Goal: Transaction & Acquisition: Purchase product/service

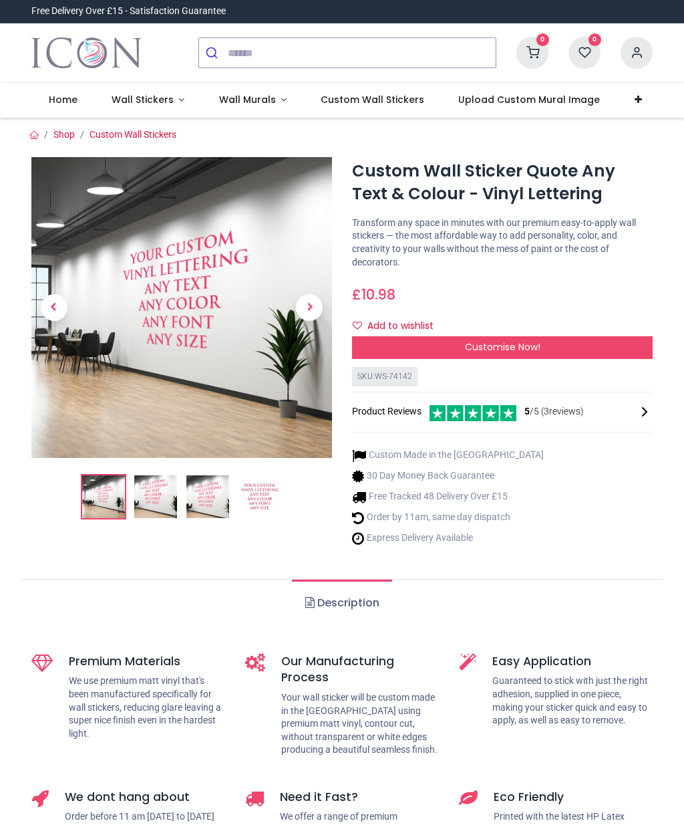
click at [575, 348] on div "Customise Now!" at bounding box center [502, 347] width 301 height 23
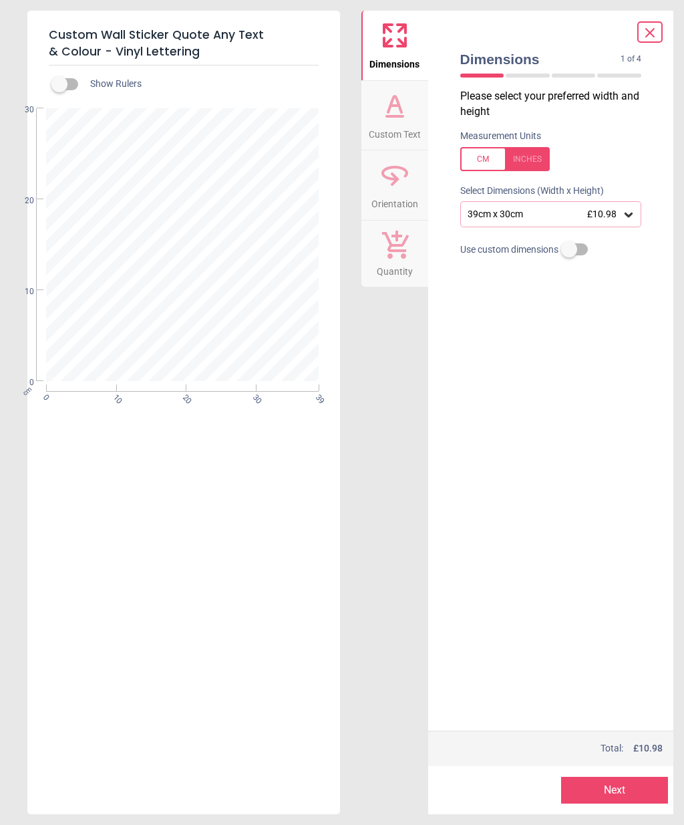
click at [535, 159] on div at bounding box center [505, 159] width 90 height 24
click at [635, 215] on icon at bounding box center [628, 214] width 13 height 13
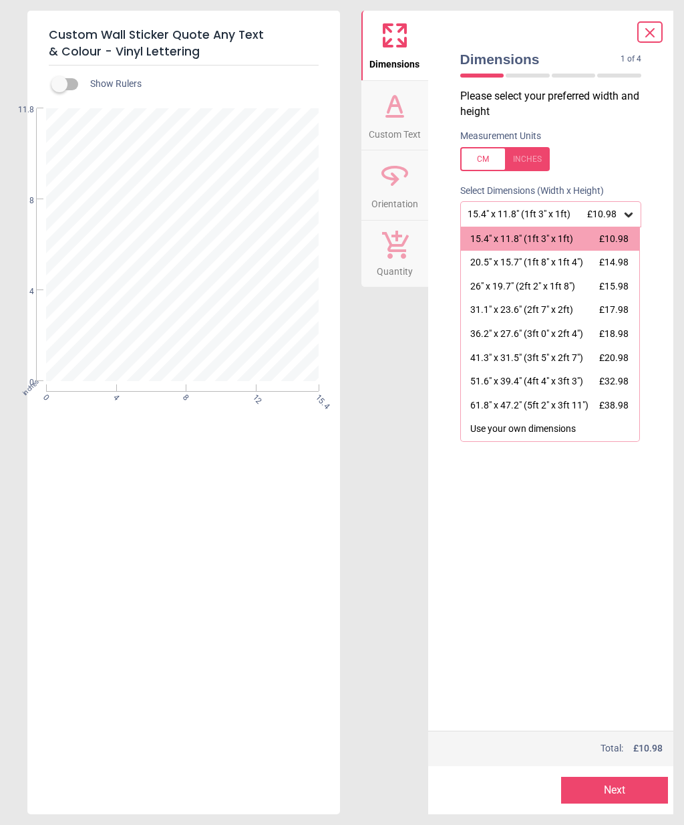
click at [553, 430] on div "Use your own dimensions" at bounding box center [524, 428] width 106 height 13
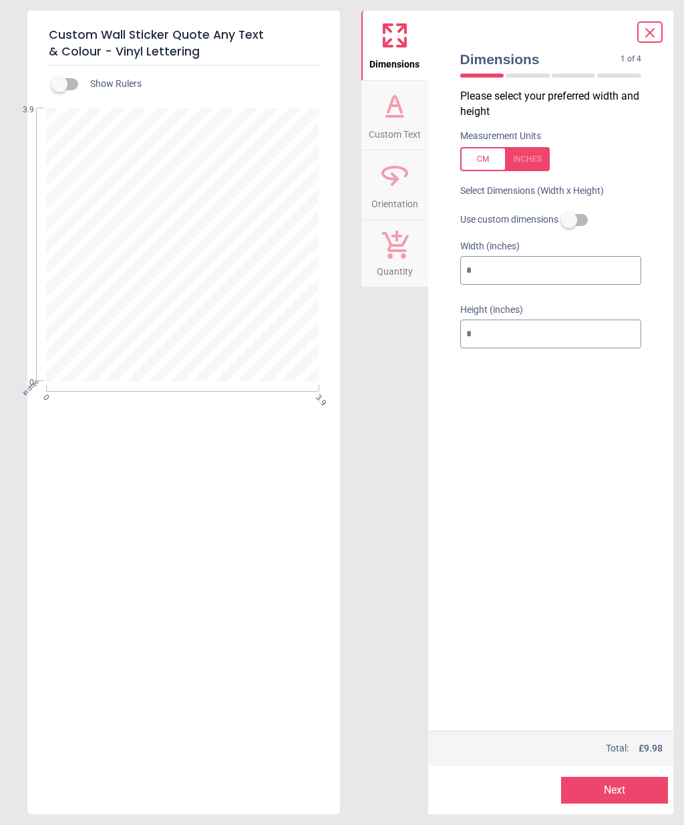
click at [540, 158] on div at bounding box center [505, 159] width 90 height 24
type input "**"
click at [475, 158] on div at bounding box center [505, 159] width 90 height 24
type input "*"
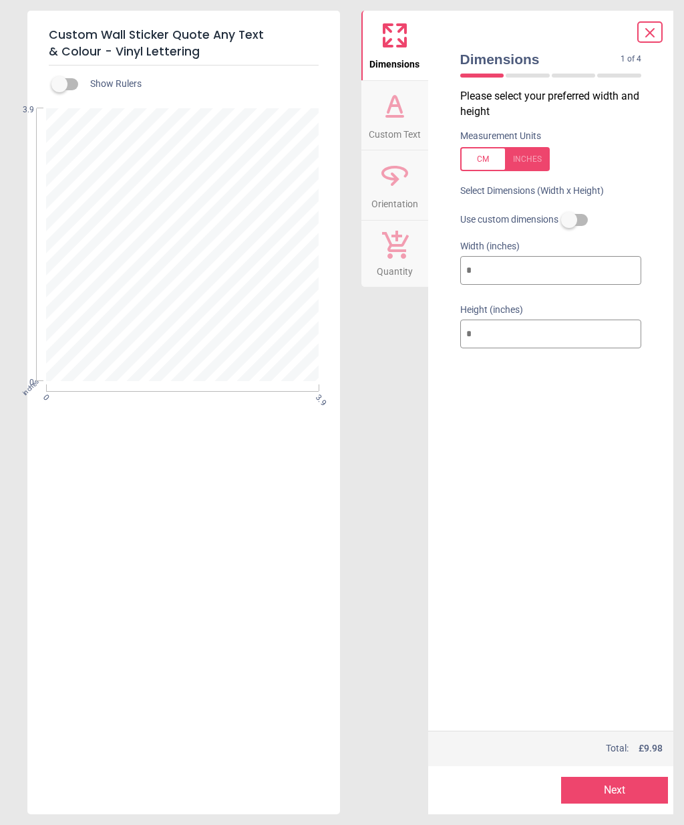
type input "*"
click at [263, 604] on div "E" at bounding box center [182, 520] width 310 height 825
click at [188, 229] on div at bounding box center [182, 245] width 270 height 270
click at [579, 75] on div at bounding box center [574, 76] width 44 height 4
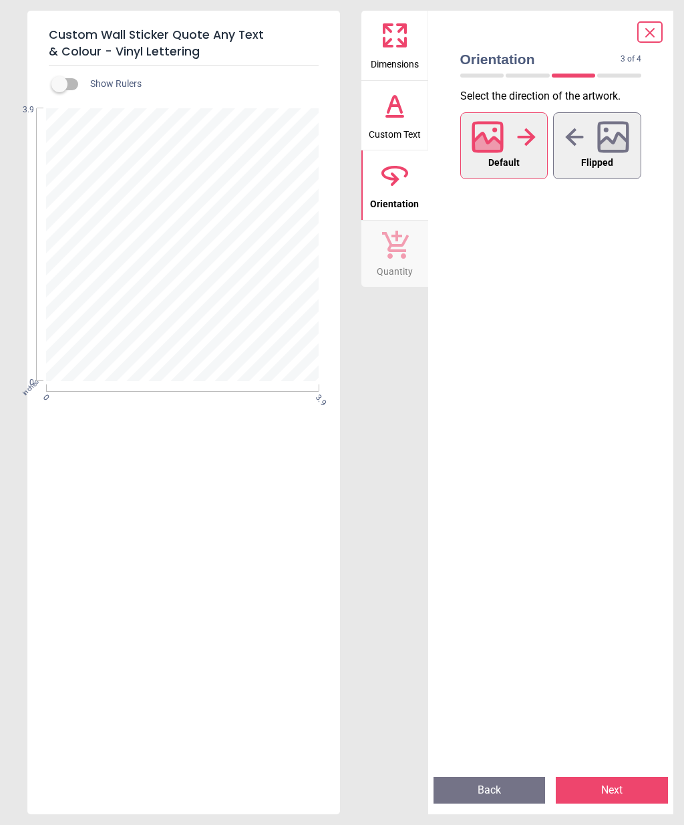
click at [626, 77] on div at bounding box center [619, 76] width 44 height 4
